Goal: Task Accomplishment & Management: Manage account settings

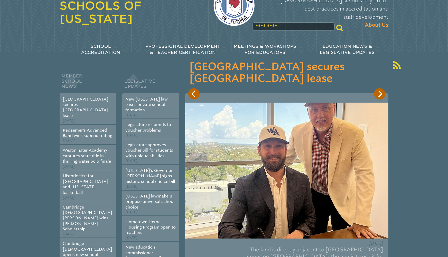
scroll to position [33, 0]
type input "**********"
click at [382, 96] on icon "Next" at bounding box center [379, 94] width 7 height 7
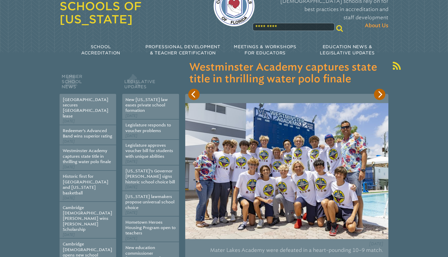
click at [382, 96] on icon "Next" at bounding box center [379, 94] width 7 height 7
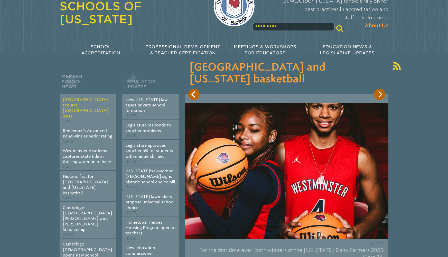
click at [79, 102] on link "[GEOGRAPHIC_DATA] secures [GEOGRAPHIC_DATA] lease" at bounding box center [86, 107] width 46 height 21
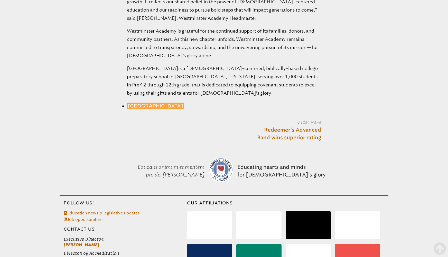
scroll to position [607, 0]
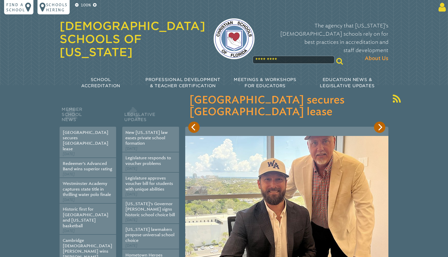
type input "**********"
click at [441, 11] on icon at bounding box center [441, 7] width 10 height 10
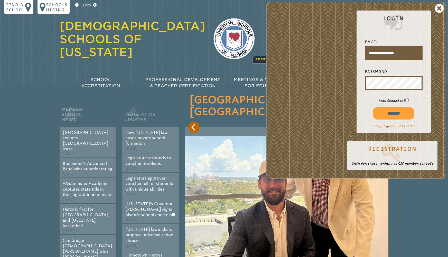
click at [396, 117] on input "******" at bounding box center [393, 113] width 41 height 12
type input "**********"
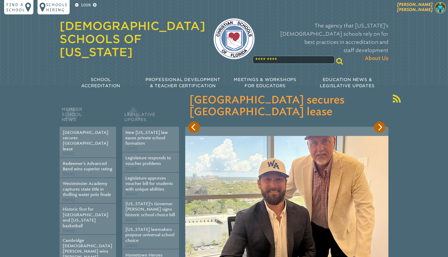
click at [422, 10] on span "[PERSON_NAME]" at bounding box center [414, 7] width 35 height 10
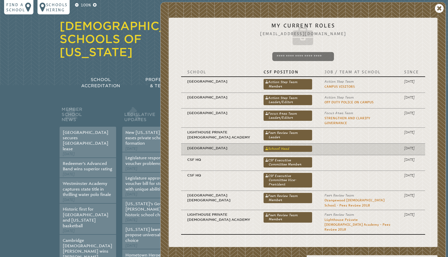
click at [280, 146] on link "School Head" at bounding box center [288, 149] width 49 height 6
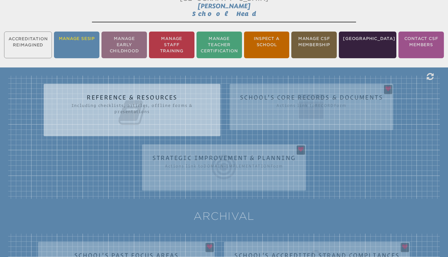
scroll to position [96, 0]
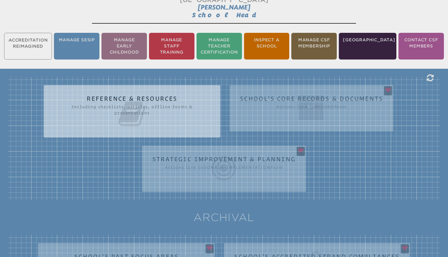
click at [27, 43] on ul "Accreditation Reimagined Manage SESIP Manage Early Childhood Manage Staff Train…" at bounding box center [224, 46] width 448 height 29
click at [44, 49] on ul "Accreditation Reimagined Manage SESIP Manage Early Childhood Manage Staff Train…" at bounding box center [224, 46] width 448 height 29
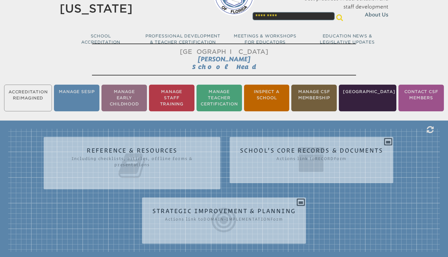
scroll to position [0, 0]
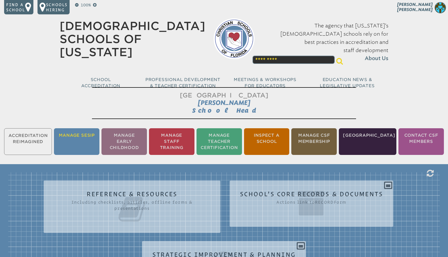
click at [87, 143] on li "Manage SESIP" at bounding box center [76, 141] width 45 height 27
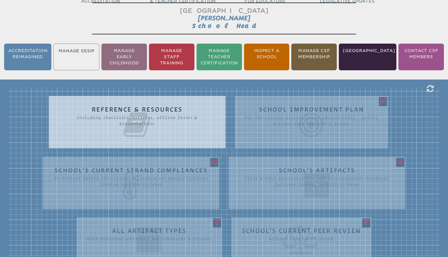
scroll to position [85, 0]
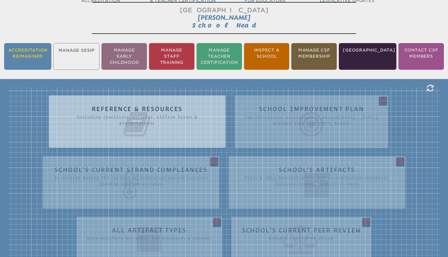
click at [32, 58] on li "Accreditation Reimagined" at bounding box center [27, 56] width 47 height 27
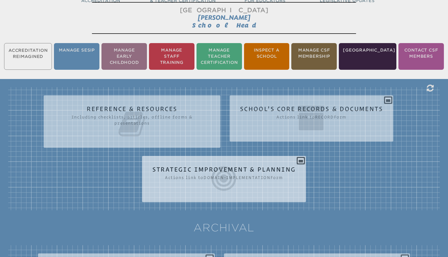
click at [237, 168] on icon at bounding box center [224, 178] width 144 height 29
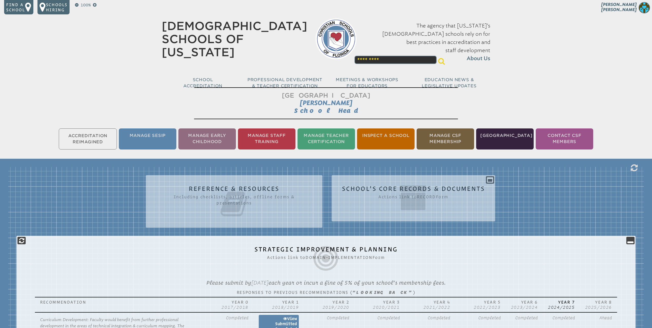
scroll to position [44, 0]
